Goal: Find specific page/section: Find specific page/section

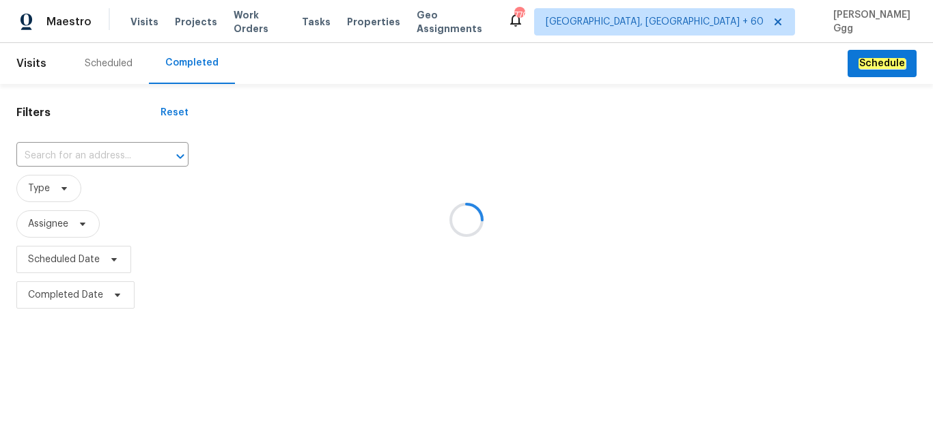
click at [33, 154] on div at bounding box center [466, 219] width 933 height 439
click at [34, 154] on div at bounding box center [466, 219] width 933 height 439
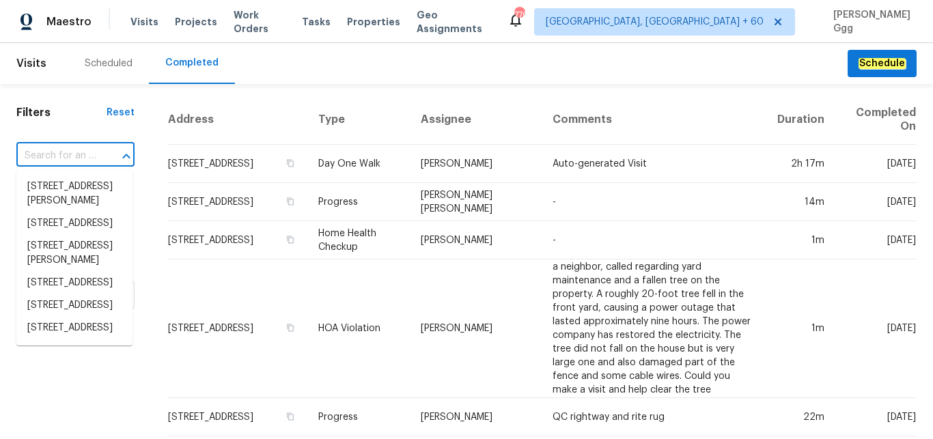
paste input "[STREET_ADDRESS][PERSON_NAME]"
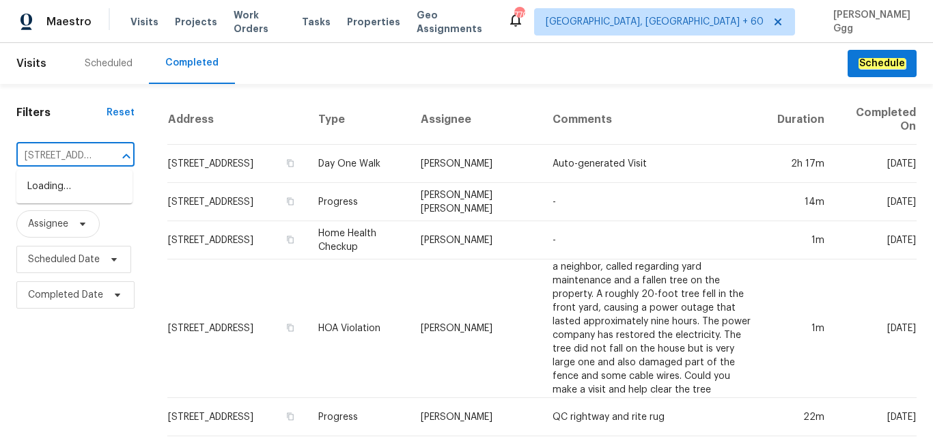
scroll to position [0, 154]
drag, startPoint x: 58, startPoint y: 158, endPoint x: 107, endPoint y: 152, distance: 49.5
click at [96, 152] on input "[STREET_ADDRESS][PERSON_NAME]" at bounding box center [56, 156] width 80 height 21
type input "[STREET_ADDRESS][PERSON_NAME]"
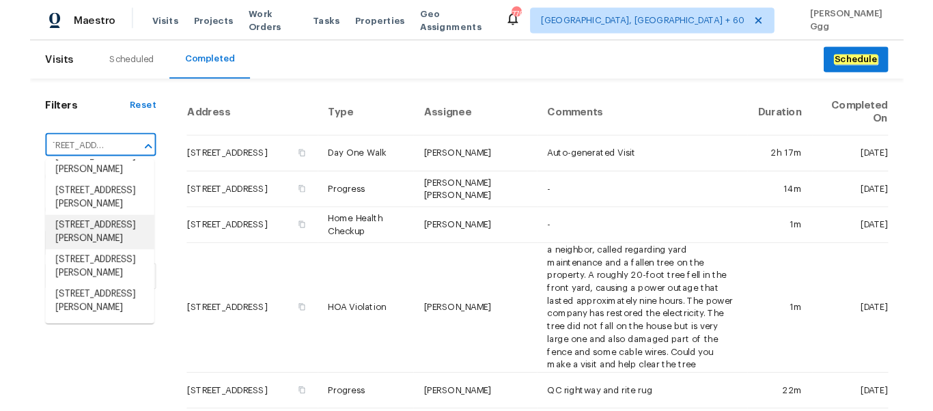
scroll to position [557, 0]
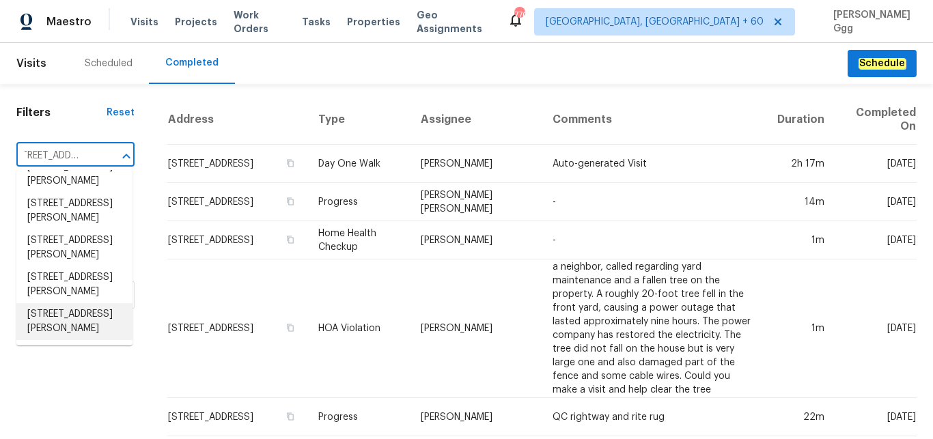
click at [42, 303] on li "[STREET_ADDRESS][PERSON_NAME]" at bounding box center [74, 321] width 116 height 37
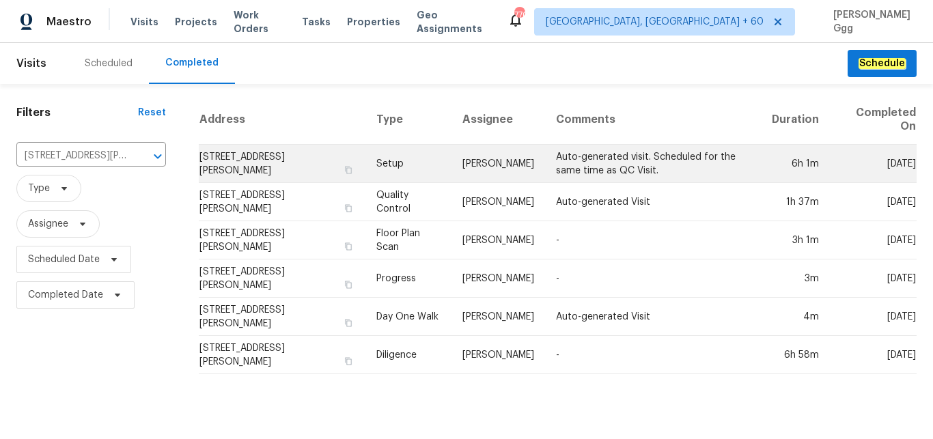
click at [405, 159] on td "Setup" at bounding box center [409, 164] width 86 height 38
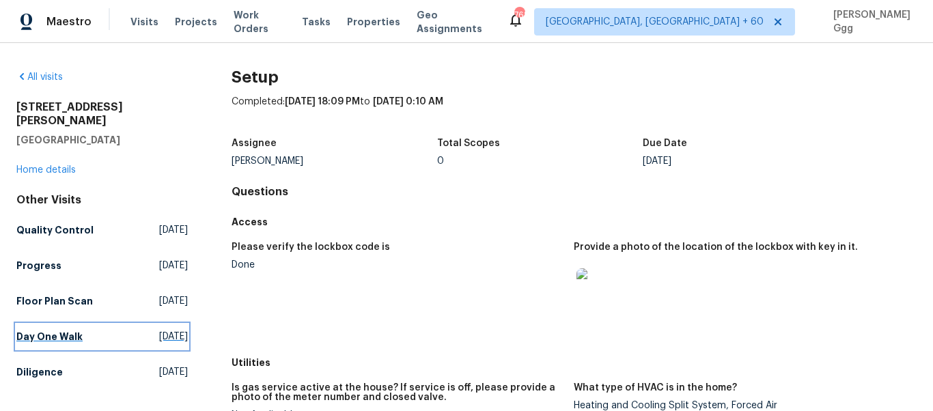
click at [36, 330] on h5 "Day One Walk" at bounding box center [49, 337] width 66 height 14
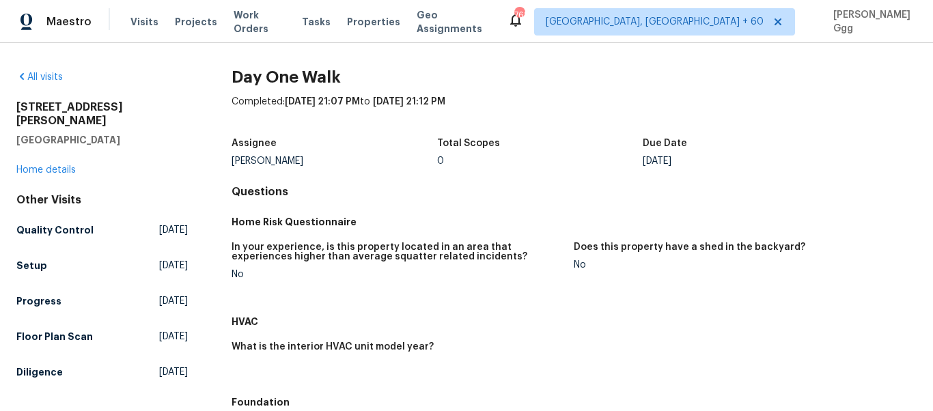
click at [38, 259] on h5 "Setup" at bounding box center [31, 266] width 31 height 14
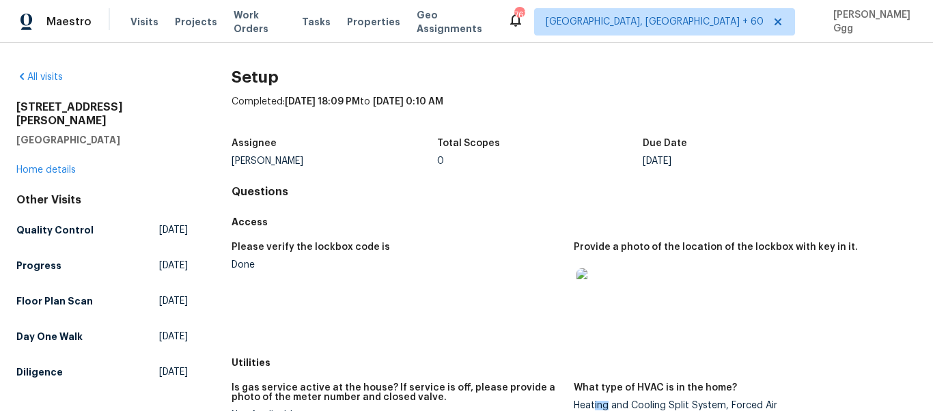
scroll to position [184, 0]
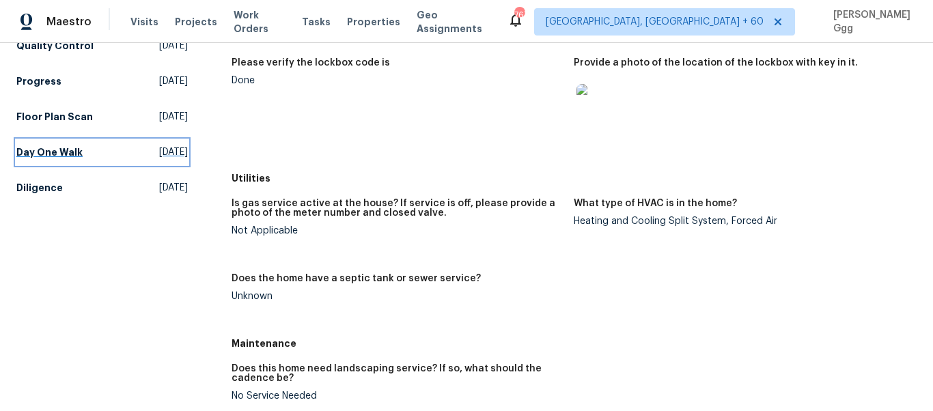
click at [49, 146] on h5 "Day One Walk" at bounding box center [49, 153] width 66 height 14
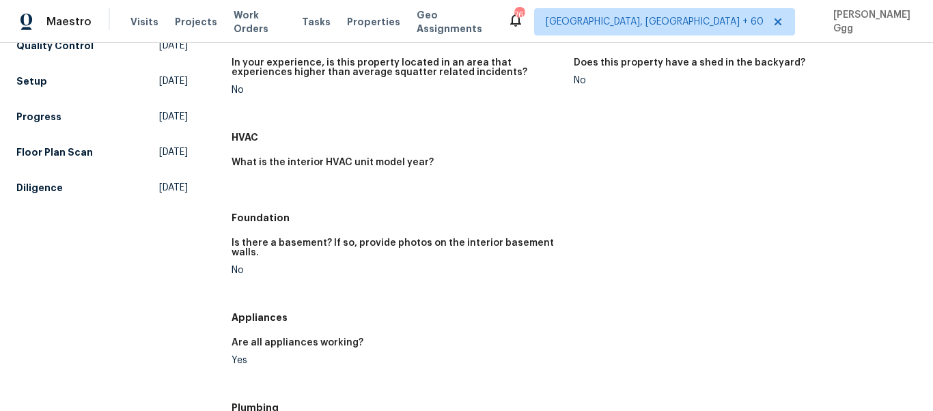
click at [435, 145] on div "HVAC" at bounding box center [574, 137] width 685 height 25
